Goal: Information Seeking & Learning: Learn about a topic

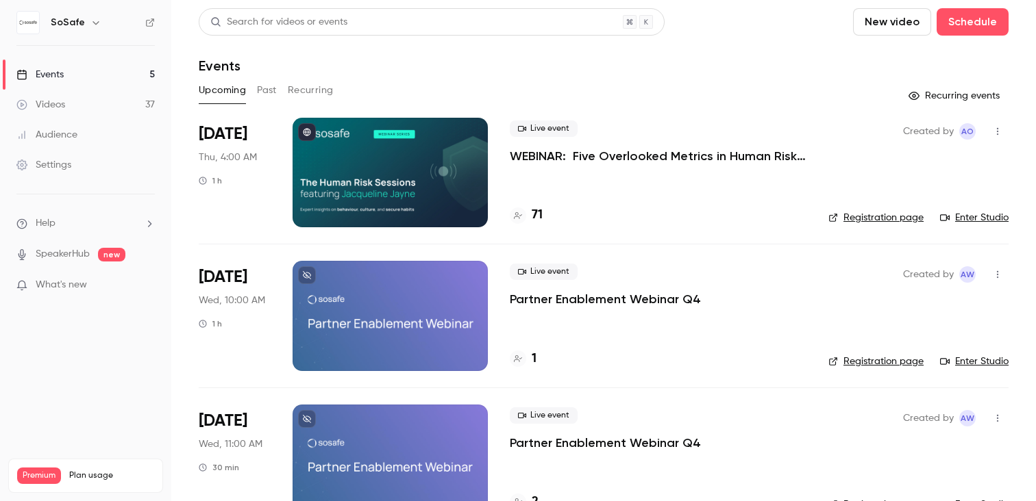
click at [267, 89] on button "Past" at bounding box center [267, 90] width 20 height 22
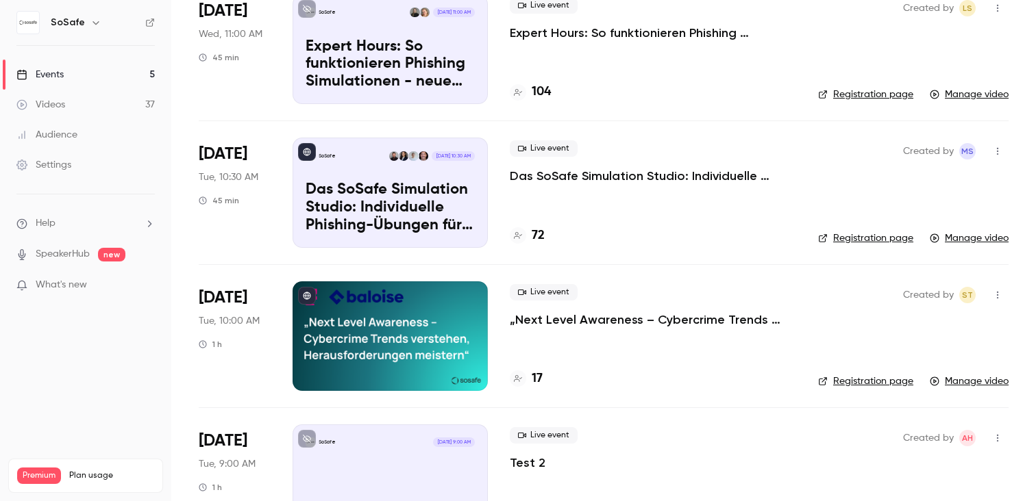
scroll to position [166, 0]
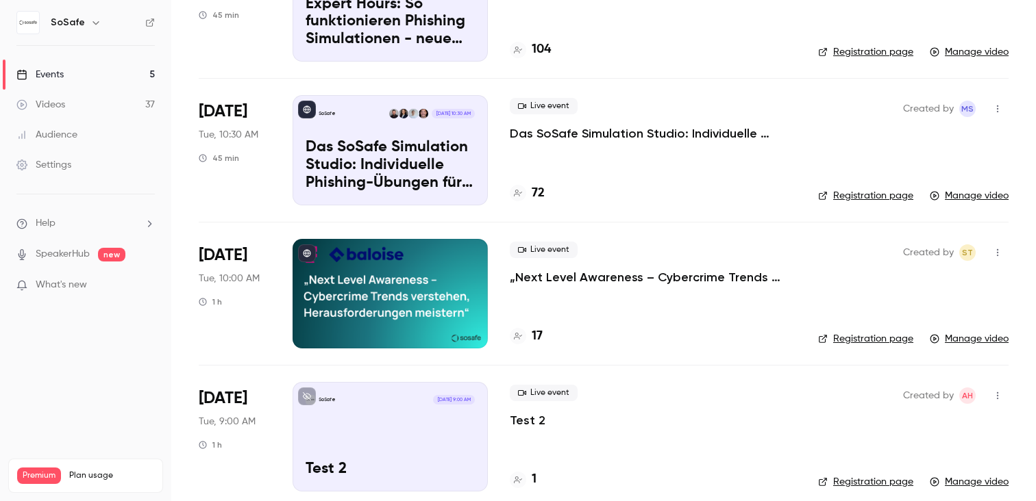
click at [625, 140] on p "Das SoSafe Simulation Studio: Individuelle Phishing-Übungen für den öffentliche…" at bounding box center [653, 133] width 286 height 16
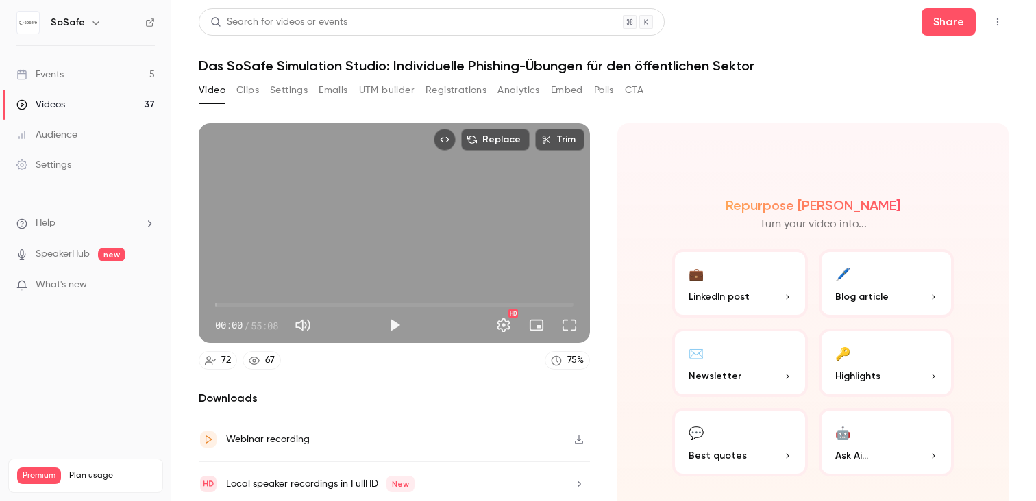
click at [525, 92] on button "Analytics" at bounding box center [518, 90] width 42 height 22
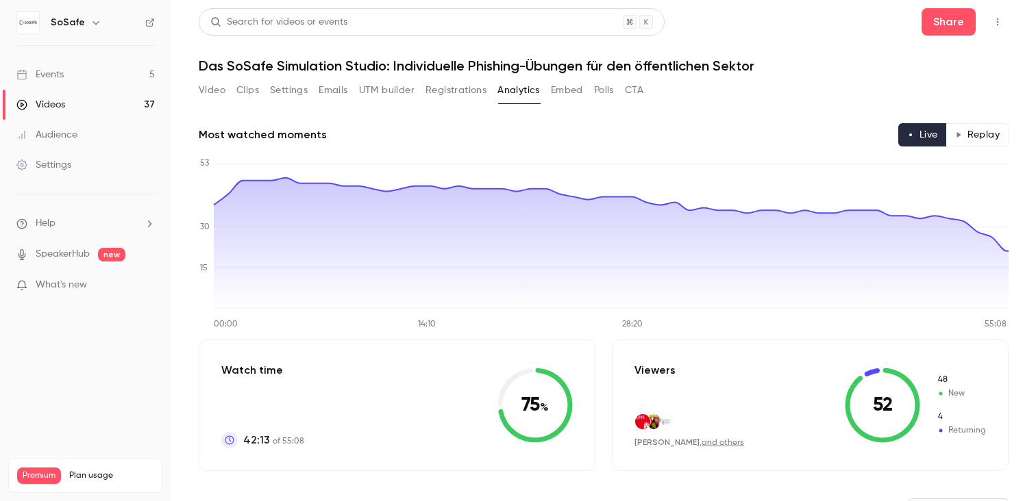
click at [454, 81] on button "Registrations" at bounding box center [455, 90] width 61 height 22
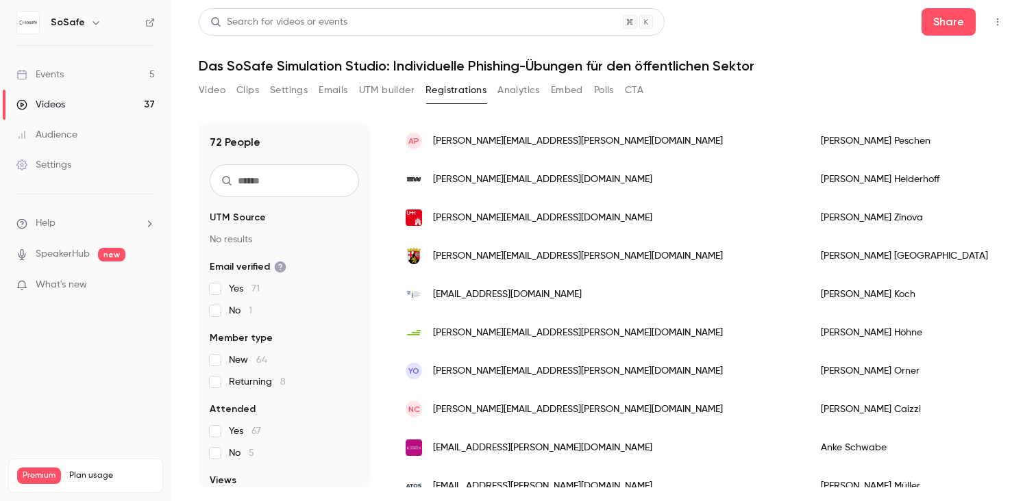
scroll to position [332, 0]
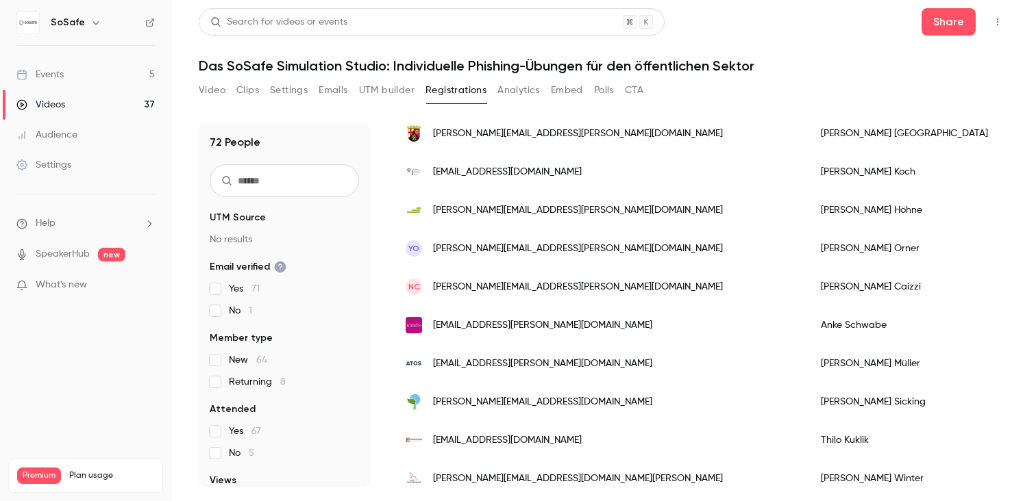
click at [325, 182] on input "text" at bounding box center [284, 180] width 149 height 33
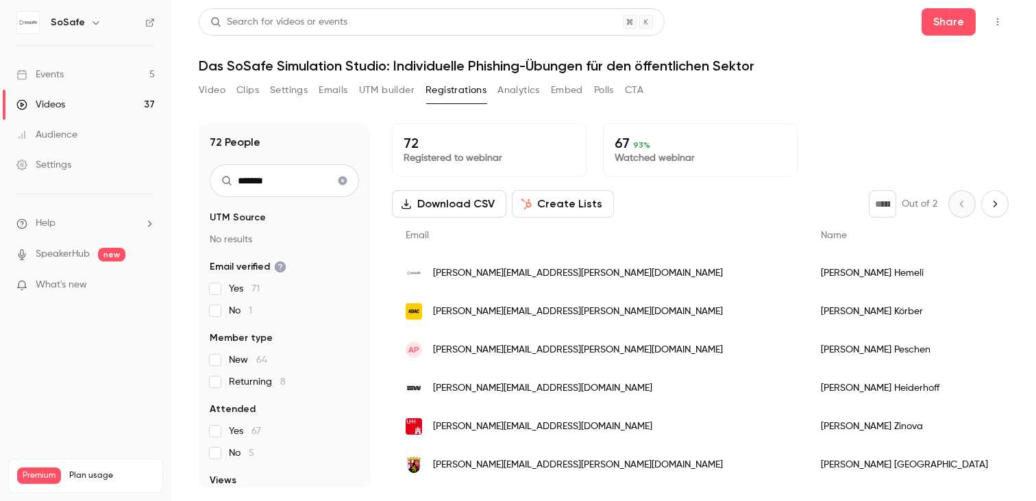
type input "********"
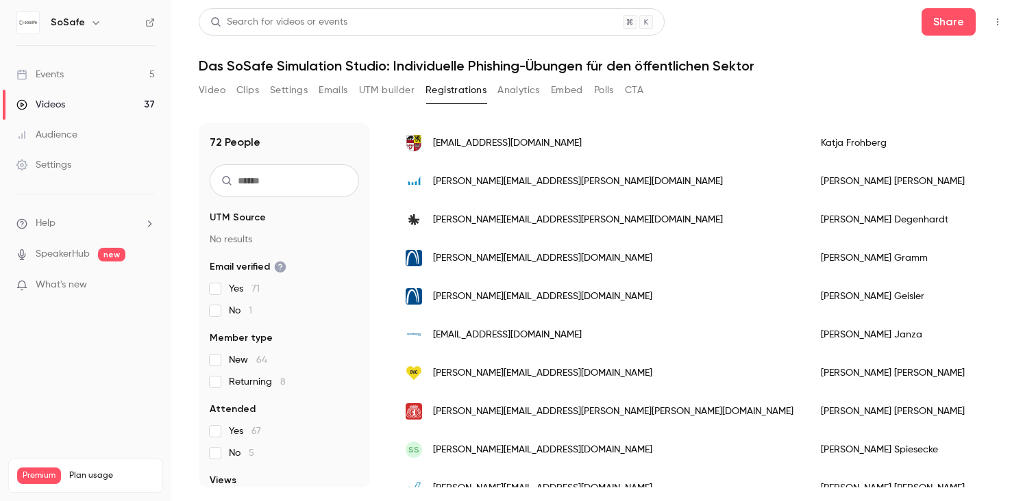
scroll to position [971, 0]
